Goal: Task Accomplishment & Management: Manage account settings

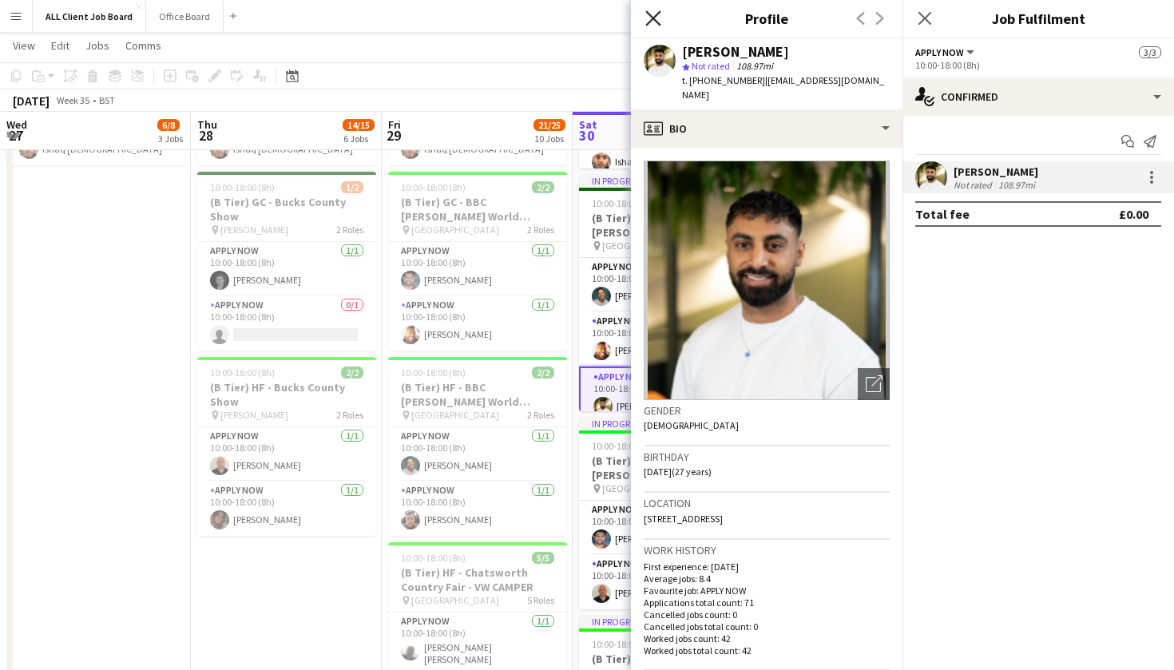
scroll to position [10, 0]
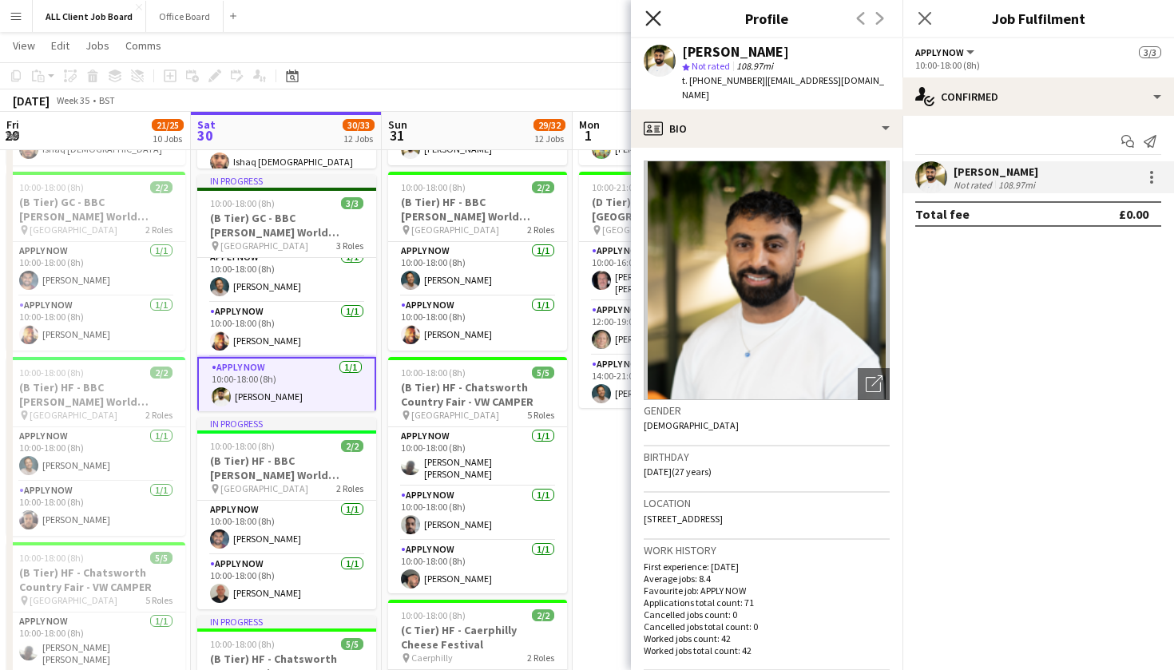
click at [651, 18] on icon "Close pop-in" at bounding box center [652, 17] width 15 height 15
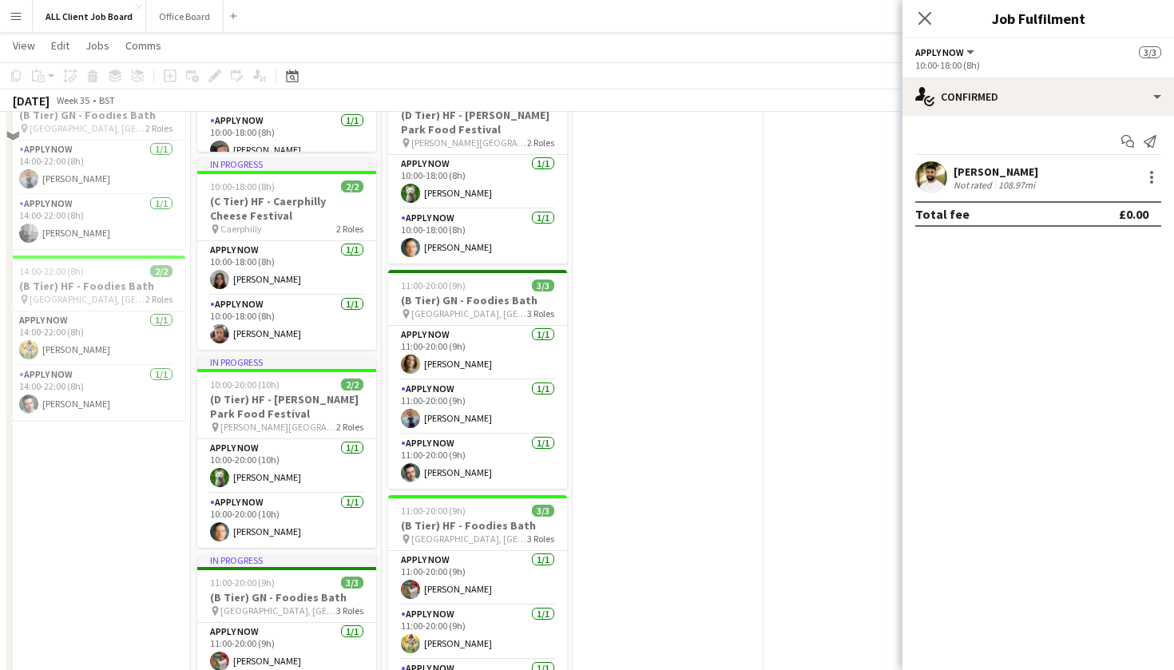
scroll to position [1305, 0]
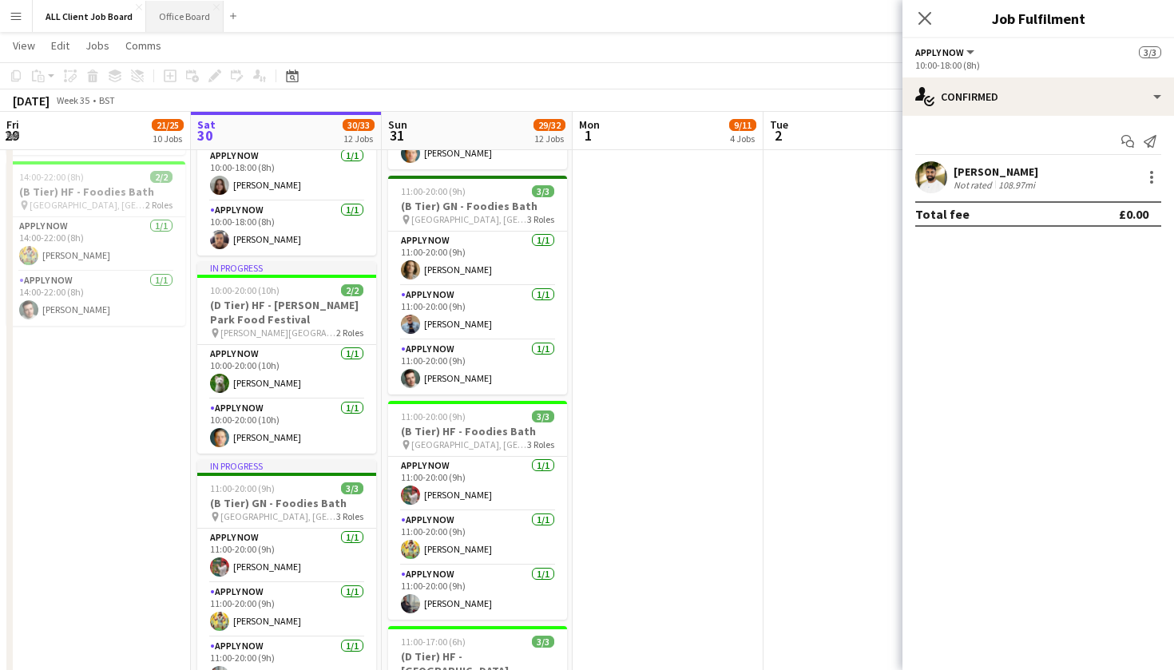
click at [163, 22] on button "Office Board Close" at bounding box center [184, 16] width 77 height 31
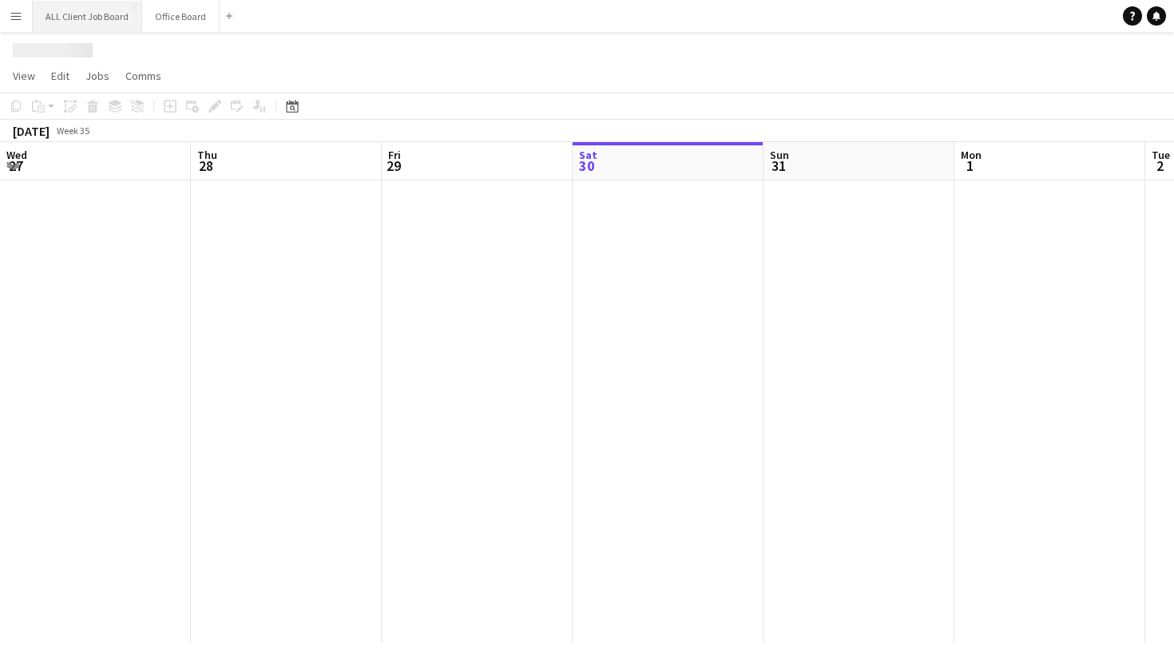
scroll to position [0, 382]
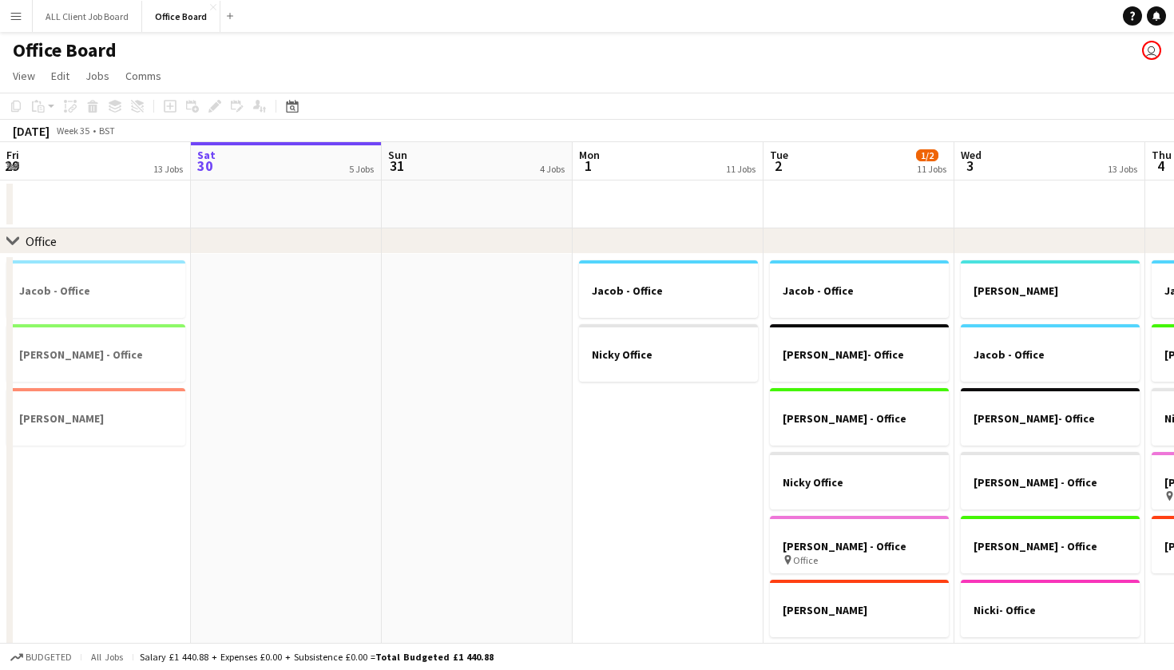
click at [9, 23] on button "Menu" at bounding box center [16, 16] width 32 height 32
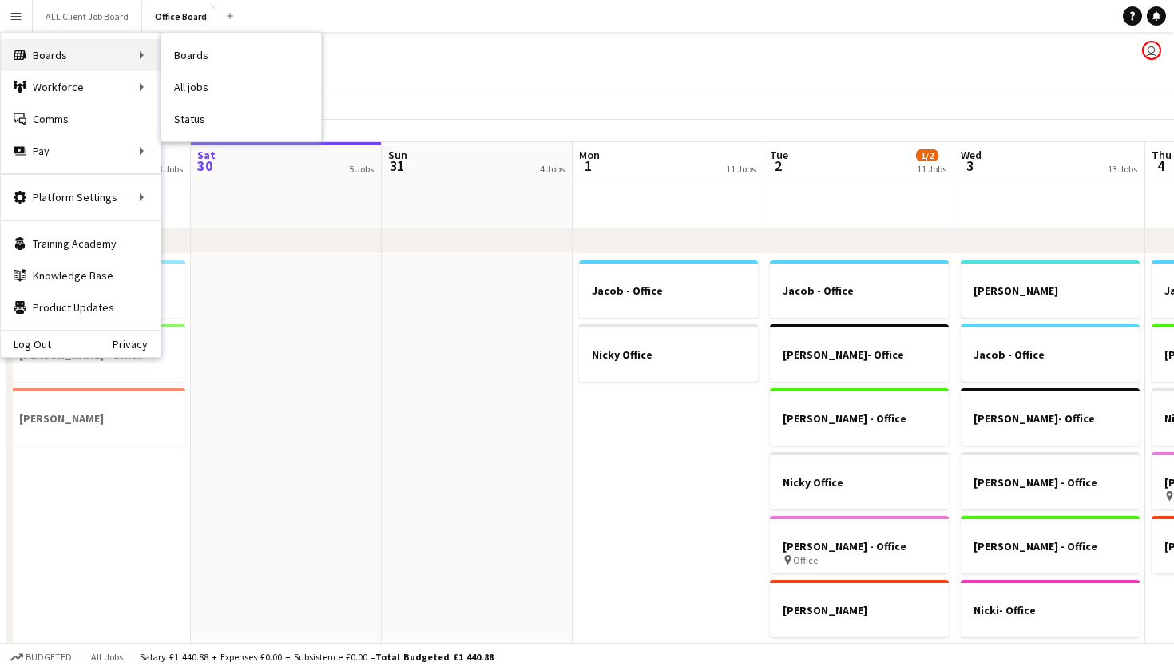
click at [63, 52] on div "Boards Boards" at bounding box center [81, 55] width 160 height 32
click at [202, 115] on link "Status" at bounding box center [241, 119] width 160 height 32
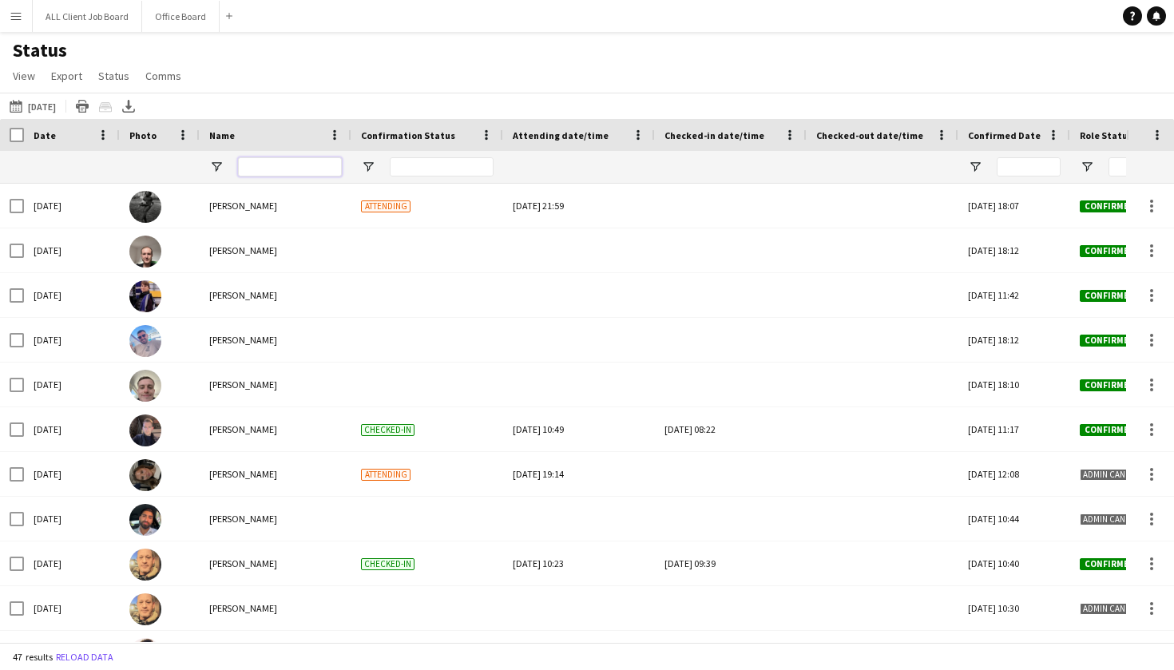
click at [308, 170] on input "Name Filter Input" at bounding box center [290, 166] width 104 height 19
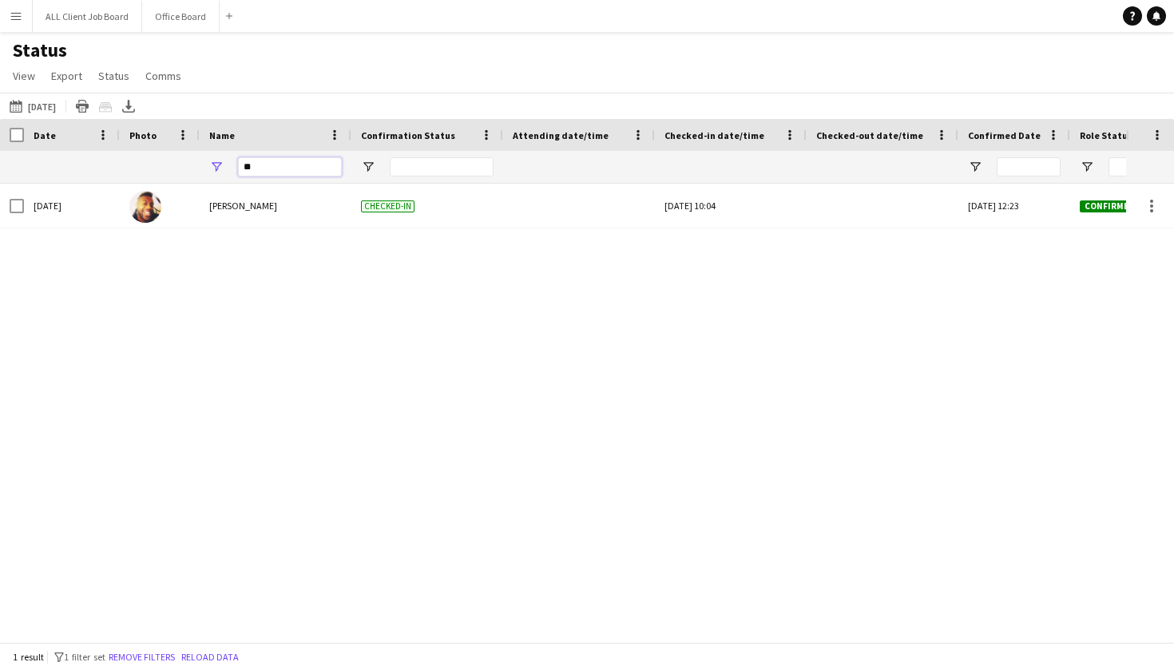
type input "*"
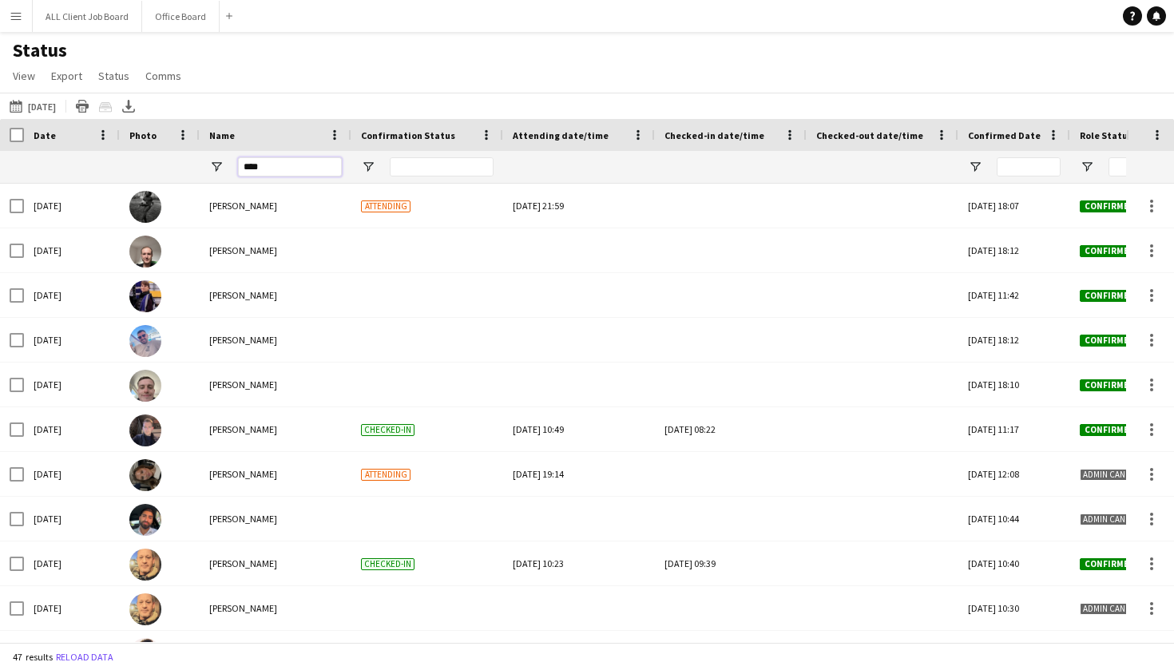
type input "*****"
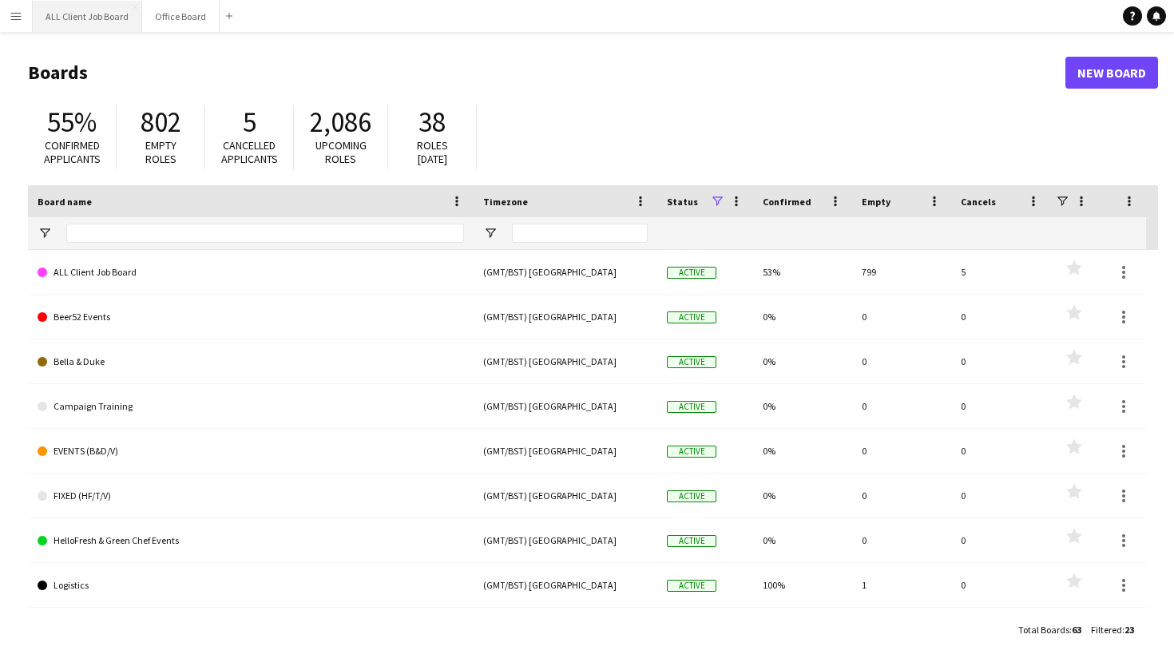
click at [100, 19] on button "ALL Client Job Board Close" at bounding box center [87, 16] width 109 height 31
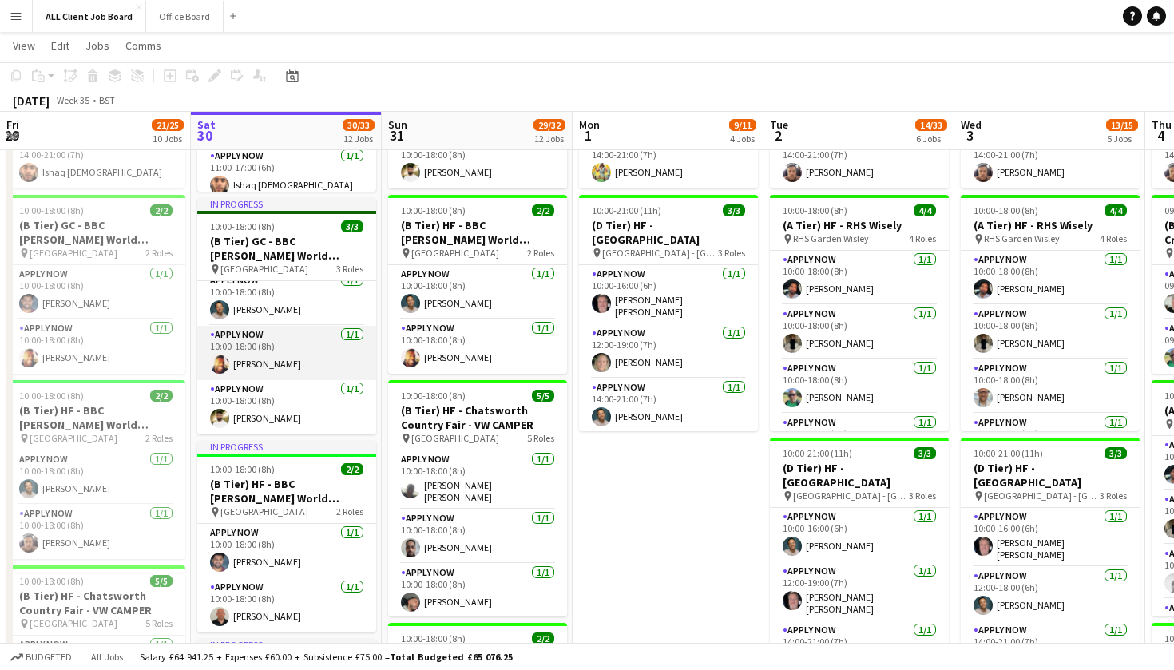
scroll to position [10, 0]
click at [254, 368] on app-card-role "APPLY NOW 1/1 10:00-18:00 (8h) Austin Currithers" at bounding box center [286, 353] width 179 height 54
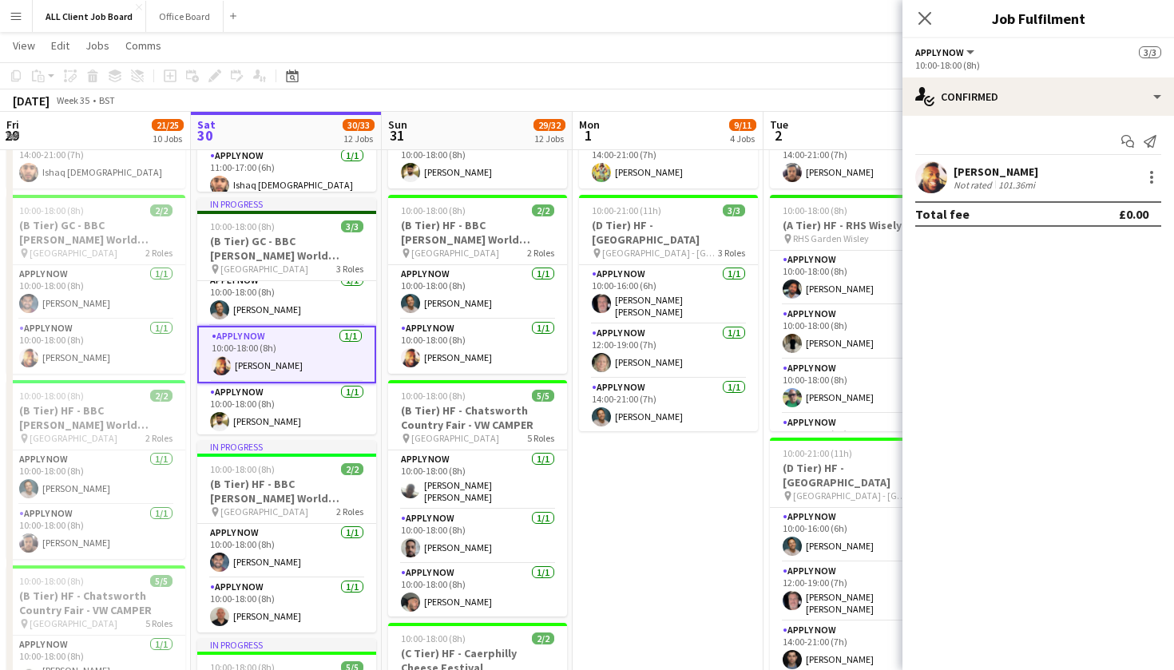
click at [998, 170] on div "[PERSON_NAME]" at bounding box center [996, 172] width 85 height 14
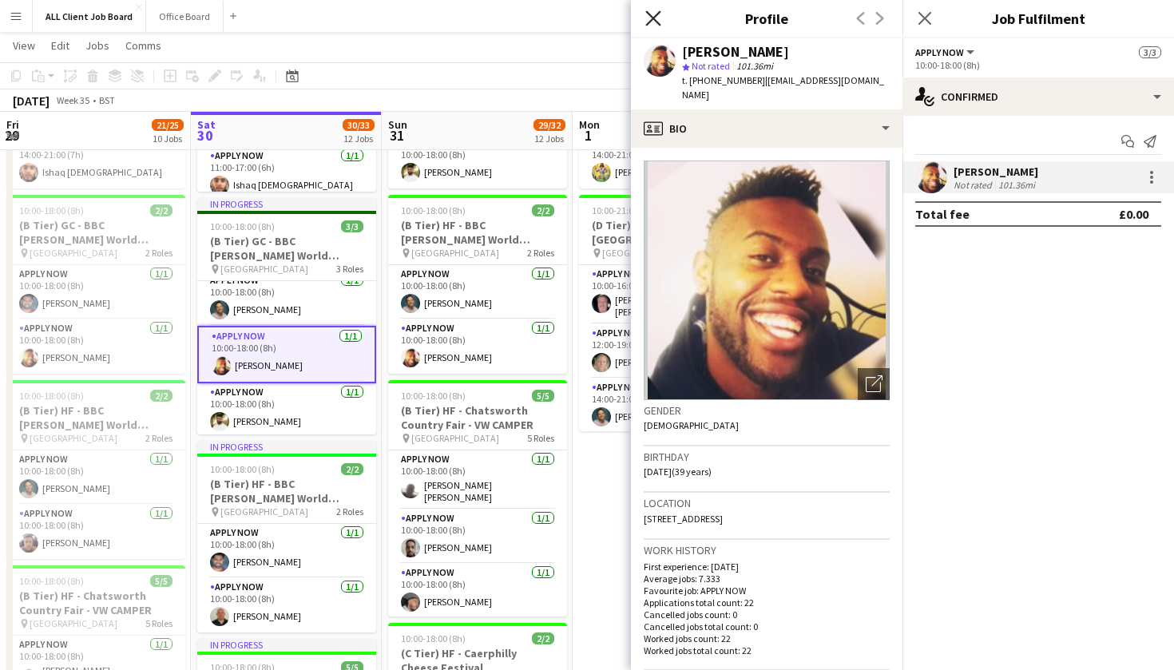
click at [652, 18] on icon at bounding box center [652, 17] width 15 height 15
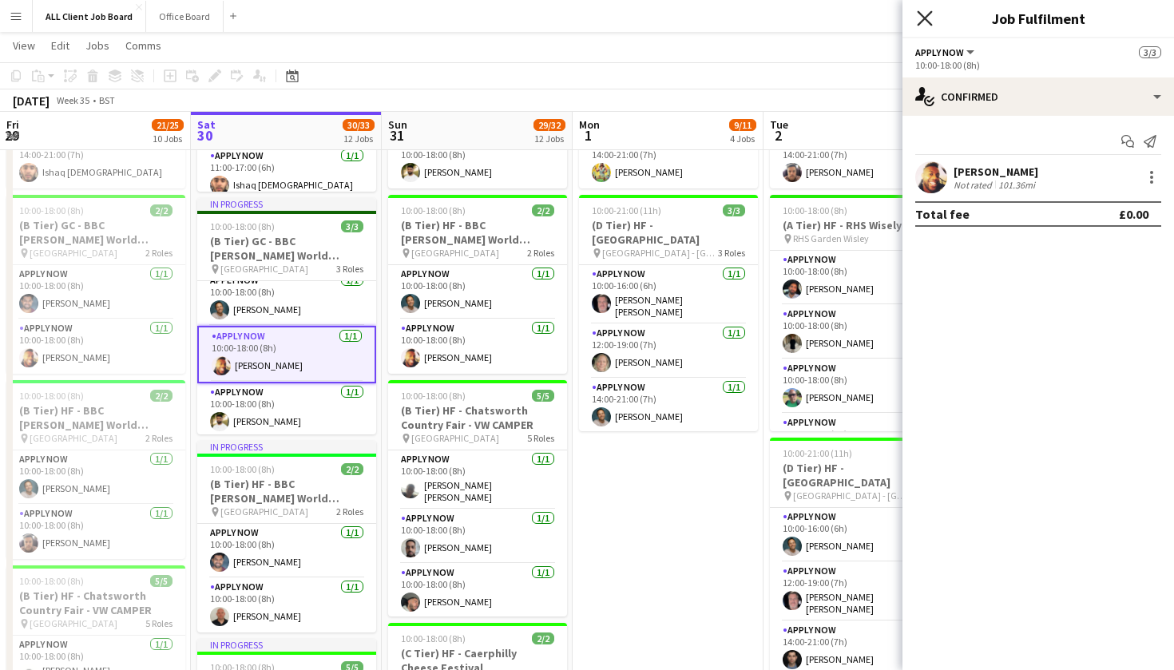
click at [923, 21] on icon at bounding box center [924, 17] width 15 height 15
